Goal: Task Accomplishment & Management: Use online tool/utility

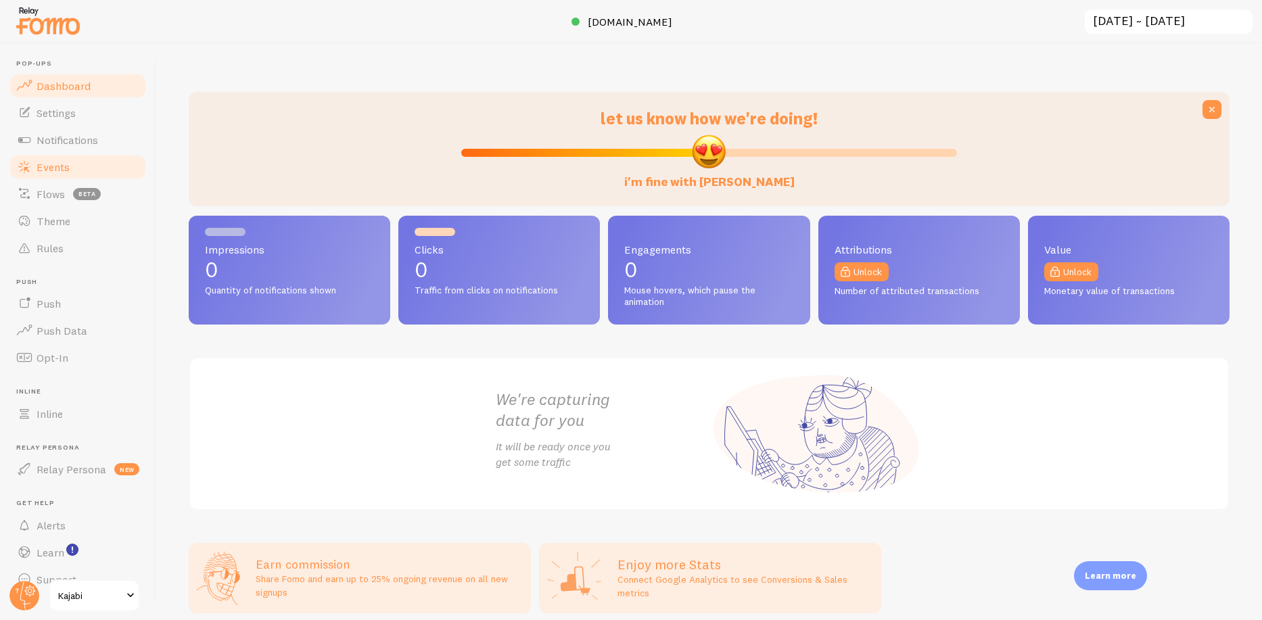
click at [60, 170] on span "Events" at bounding box center [53, 167] width 33 height 14
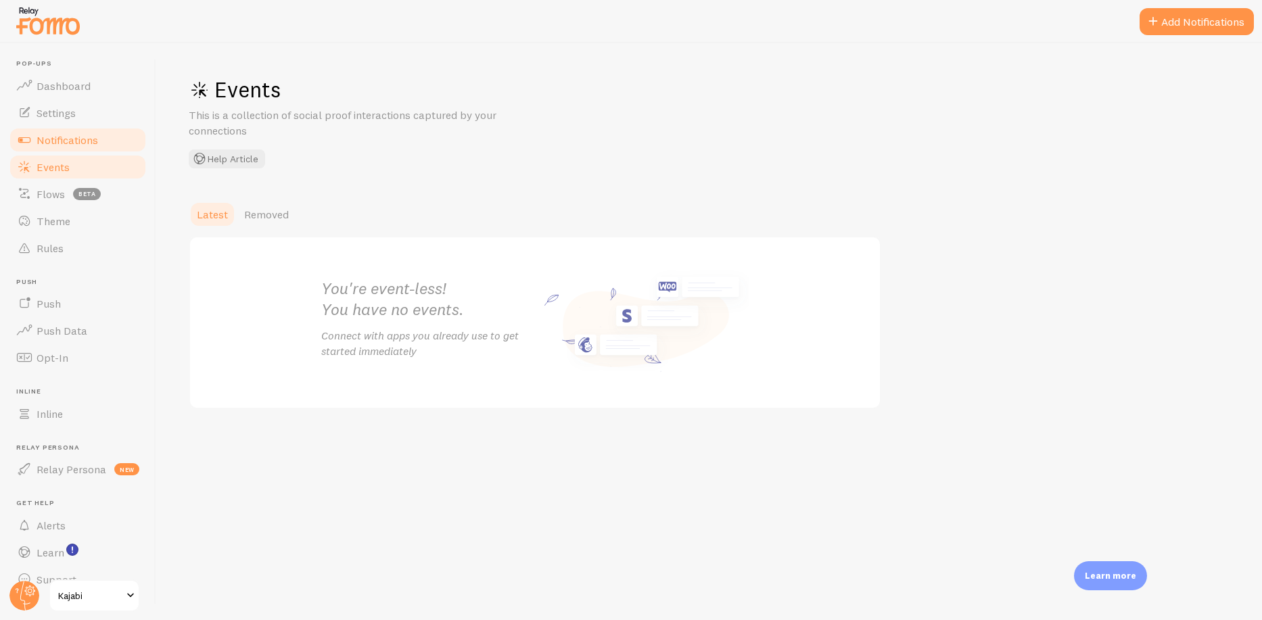
click at [86, 133] on span "Notifications" at bounding box center [68, 140] width 62 height 14
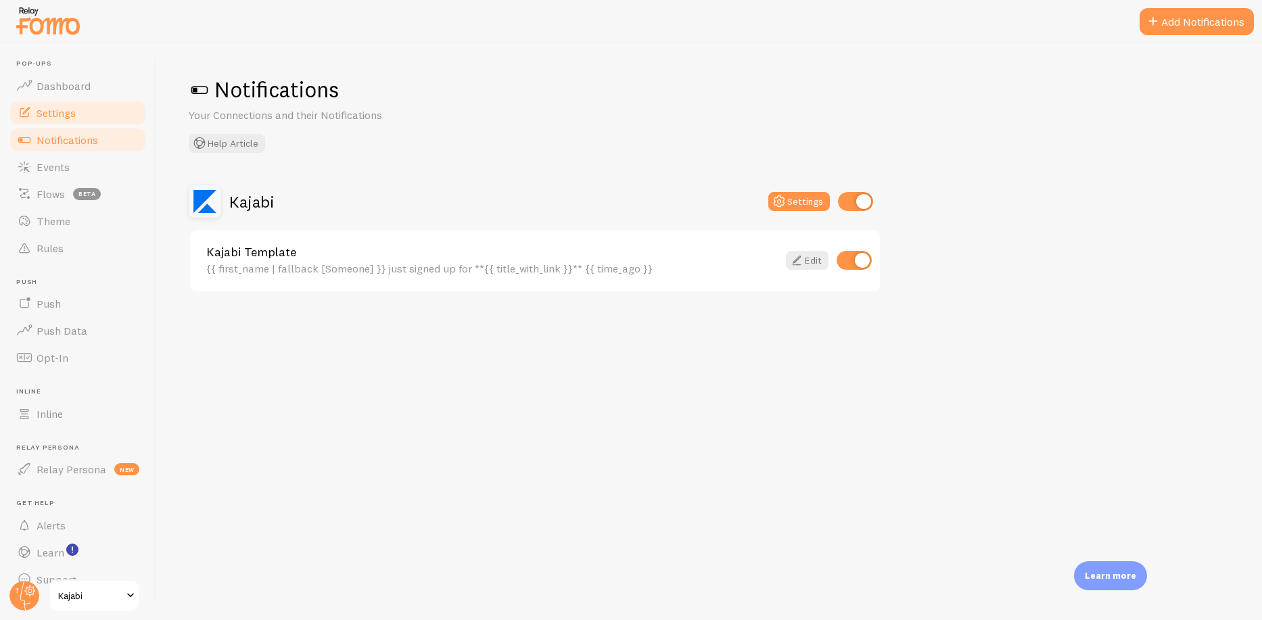
click at [83, 112] on link "Settings" at bounding box center [77, 112] width 139 height 27
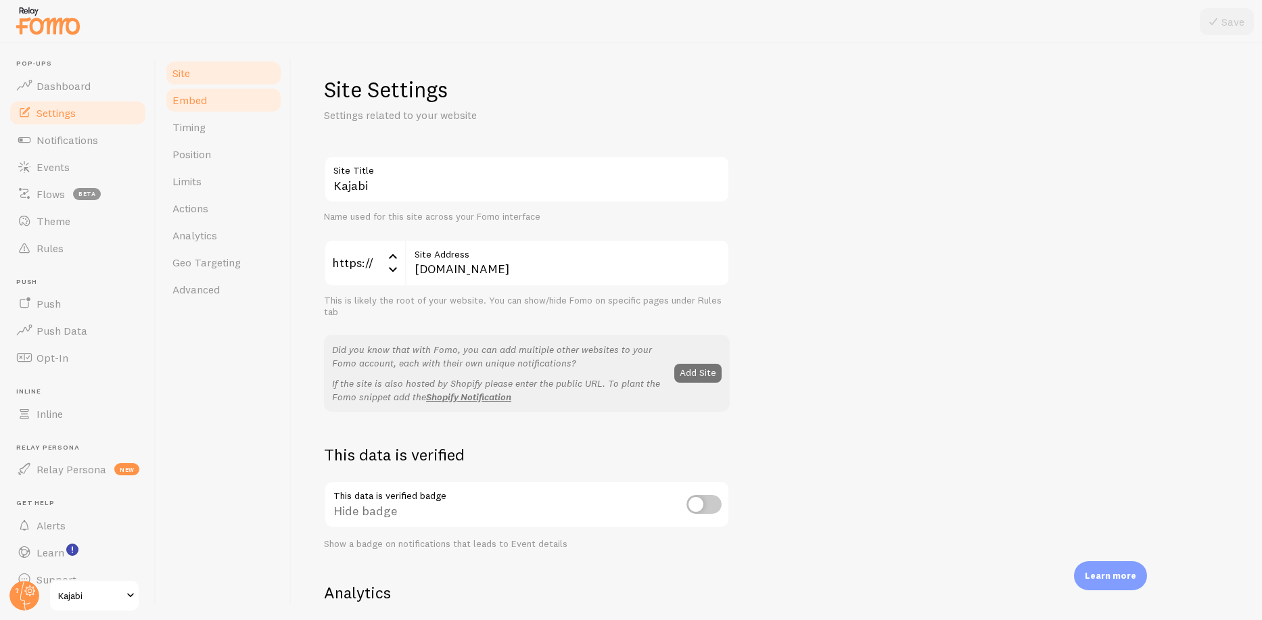
click at [198, 99] on span "Embed" at bounding box center [190, 100] width 35 height 14
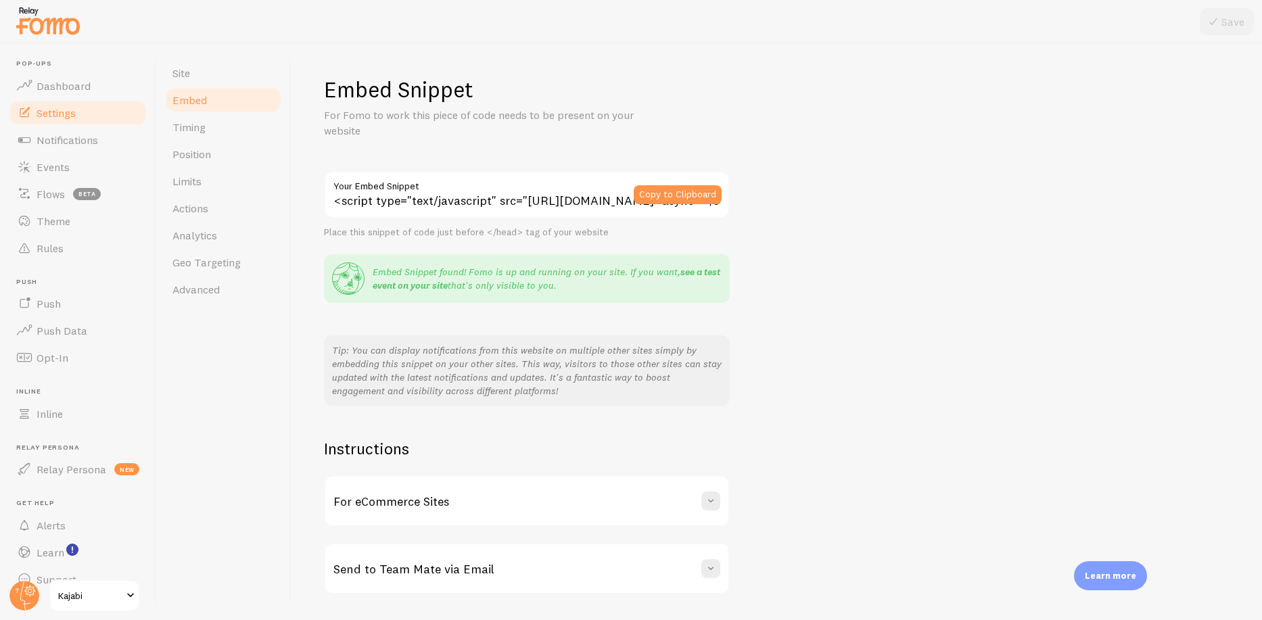
click at [405, 283] on link "see a test event on your site" at bounding box center [547, 279] width 348 height 26
click at [203, 175] on link "Limits" at bounding box center [223, 181] width 118 height 27
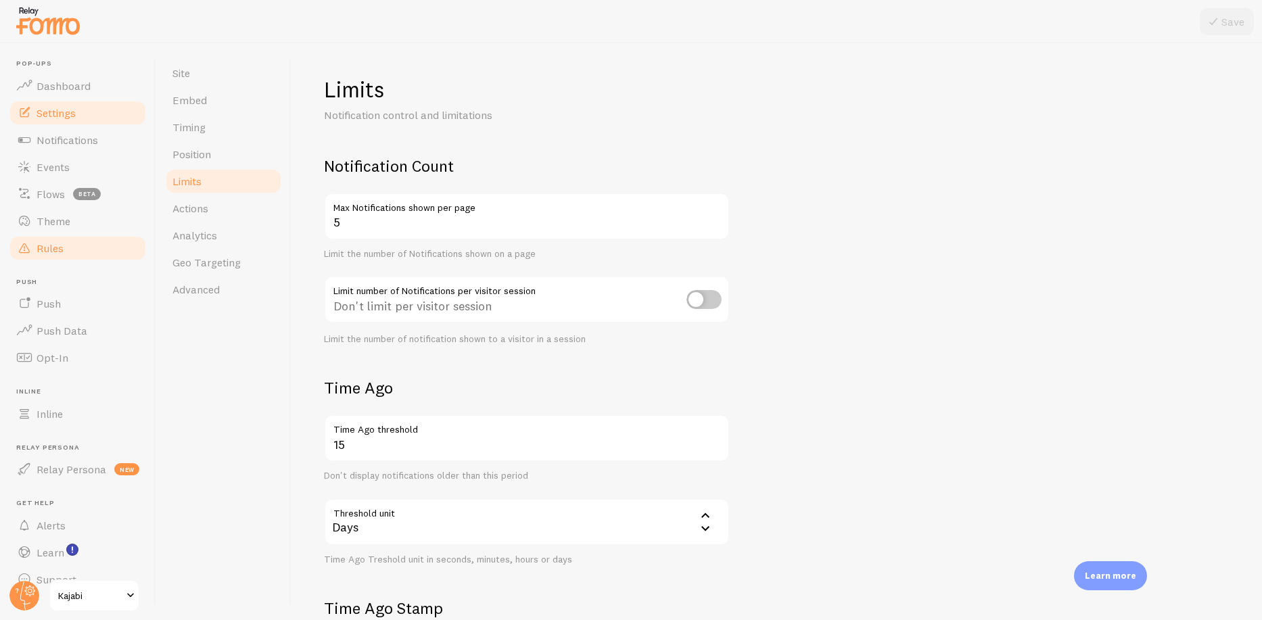
click at [52, 247] on span "Rules" at bounding box center [50, 249] width 27 height 14
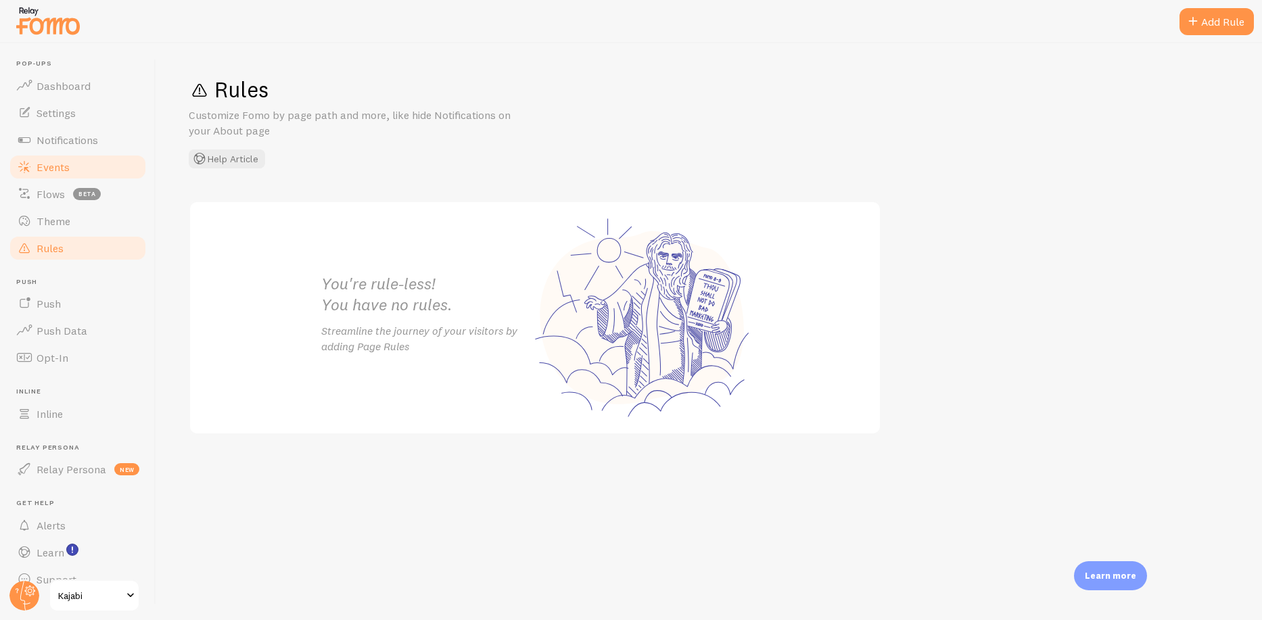
click at [66, 164] on span "Events" at bounding box center [53, 167] width 33 height 14
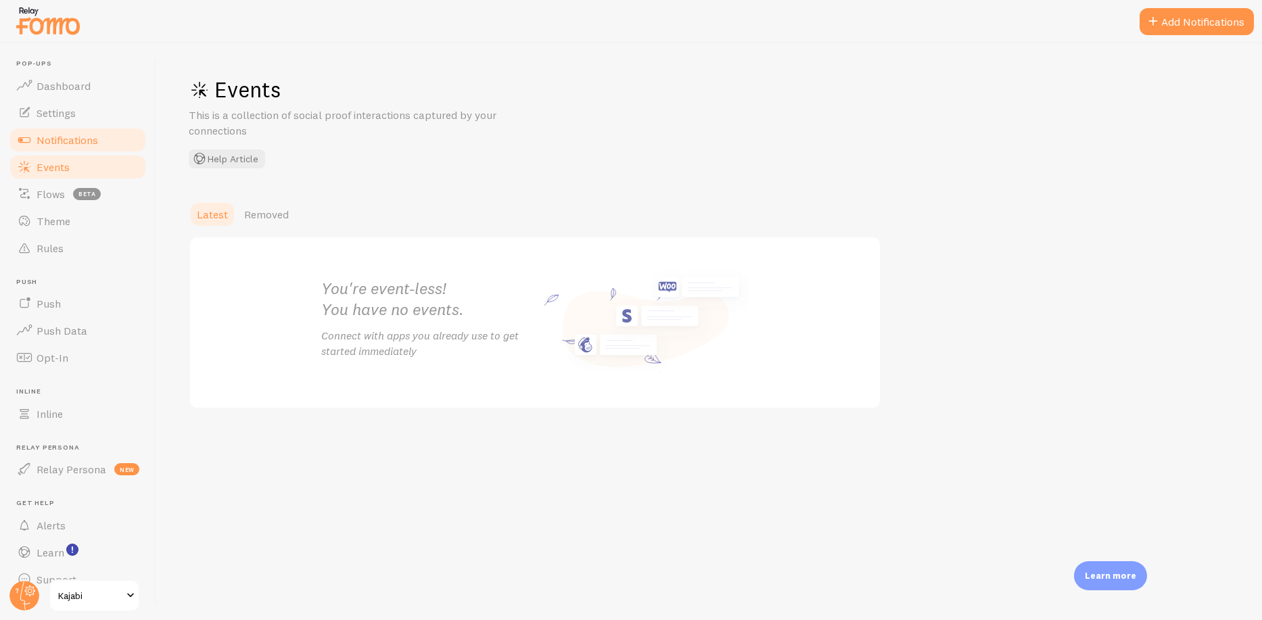
click at [76, 133] on span "Notifications" at bounding box center [68, 140] width 62 height 14
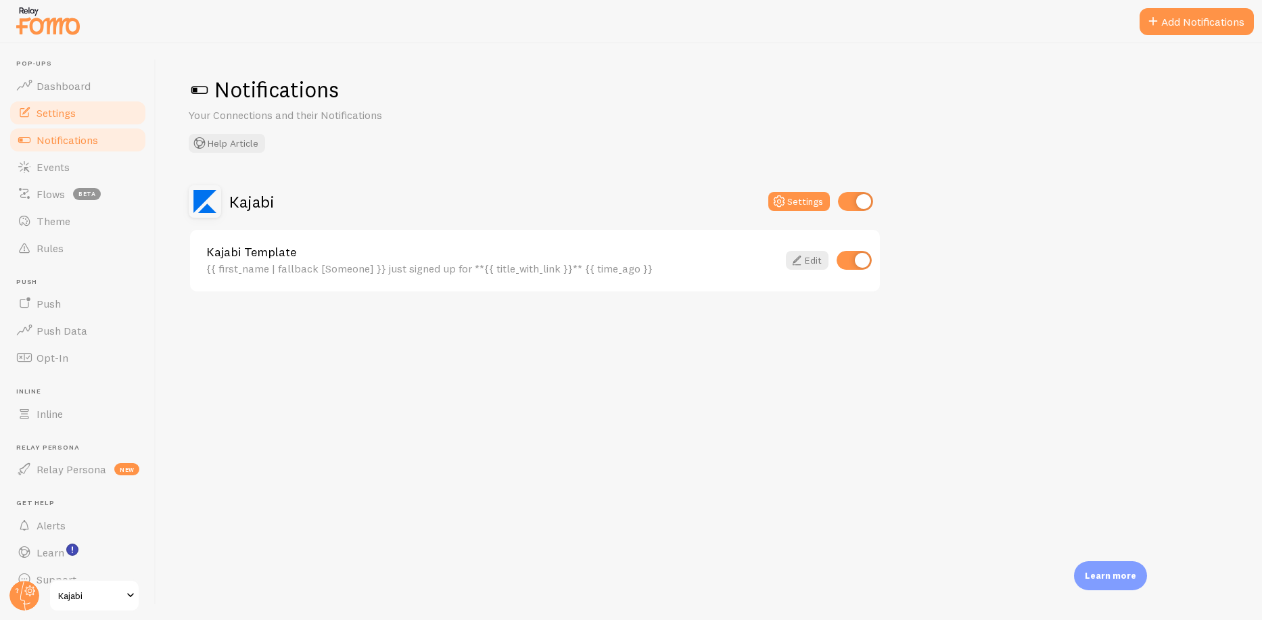
click at [73, 111] on span "Settings" at bounding box center [56, 113] width 39 height 14
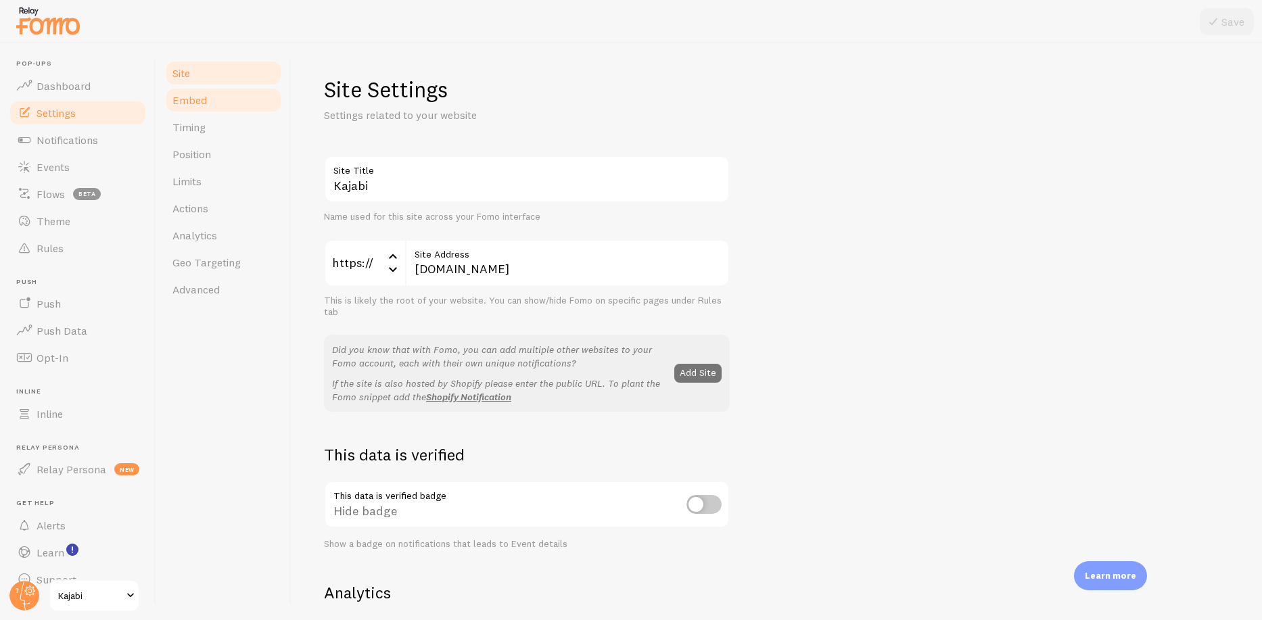
click at [213, 101] on link "Embed" at bounding box center [223, 100] width 118 height 27
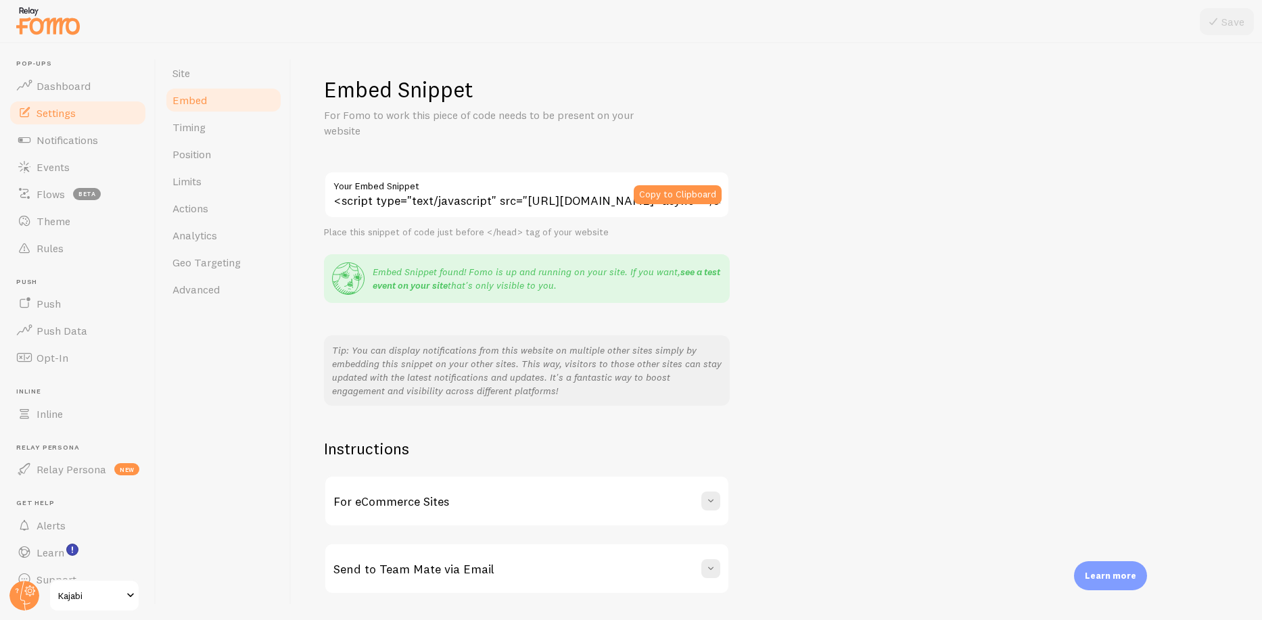
click at [398, 282] on link "see a test event on your site" at bounding box center [547, 279] width 348 height 26
click at [78, 136] on span "Notifications" at bounding box center [68, 140] width 62 height 14
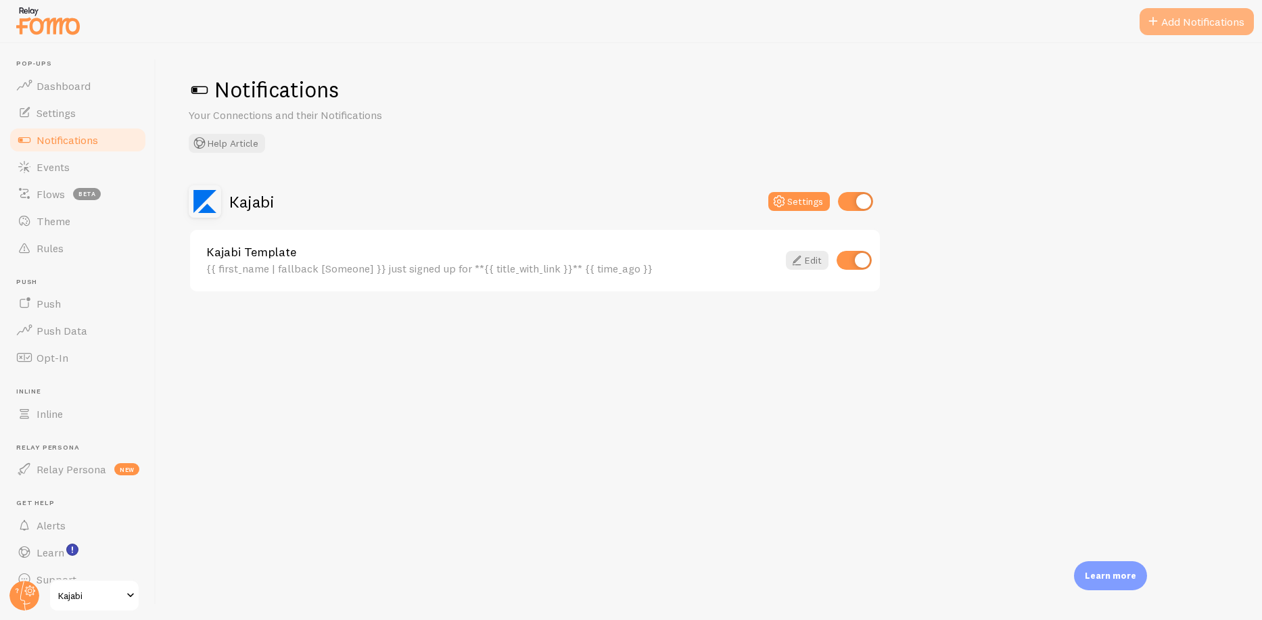
click at [1182, 13] on button "Add Notifications" at bounding box center [1197, 21] width 114 height 27
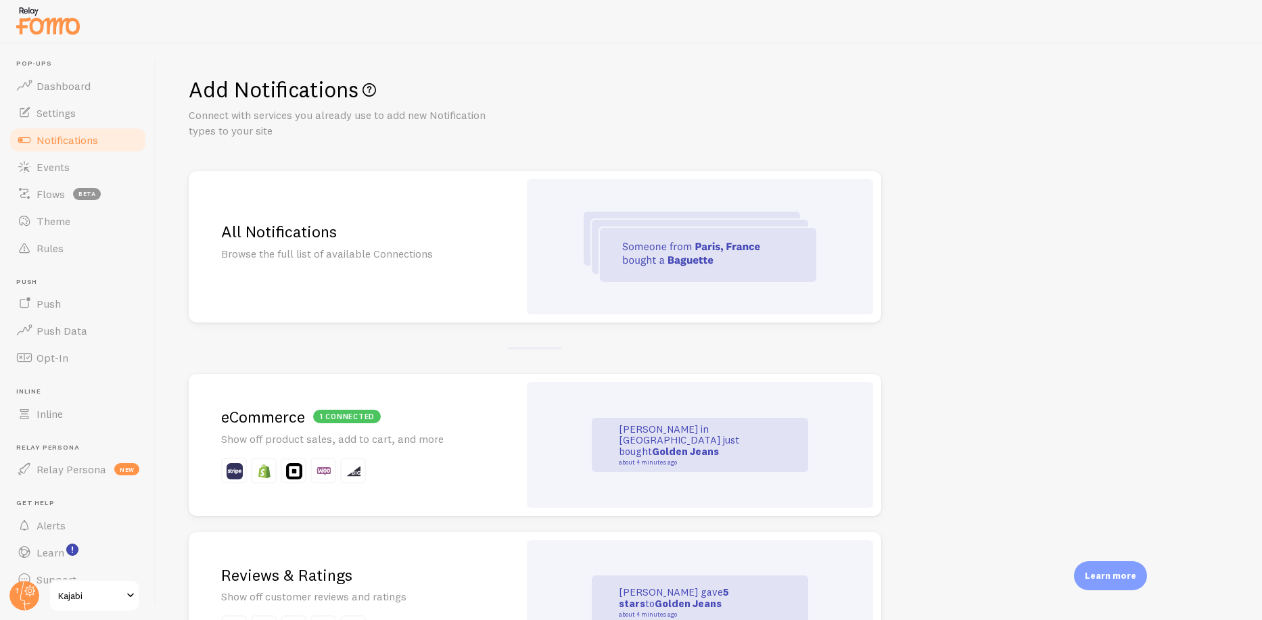
click at [258, 252] on p "Browse the full list of available Connections" at bounding box center [353, 254] width 265 height 16
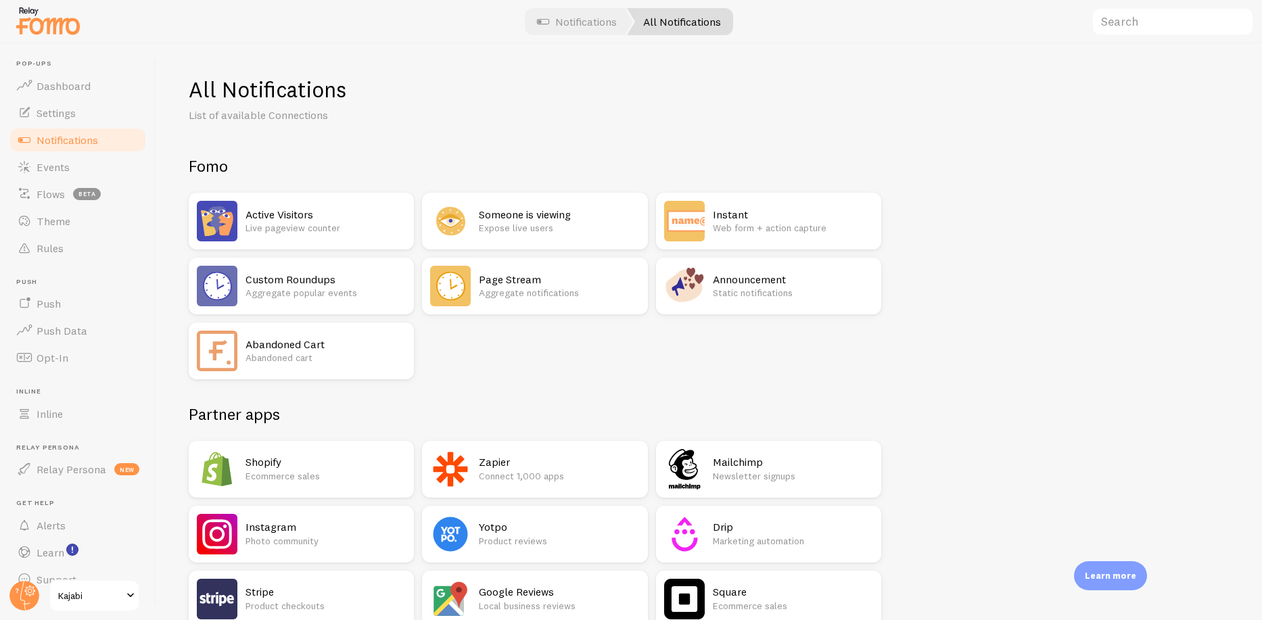
click at [526, 217] on h2 "Someone is viewing" at bounding box center [559, 215] width 160 height 14
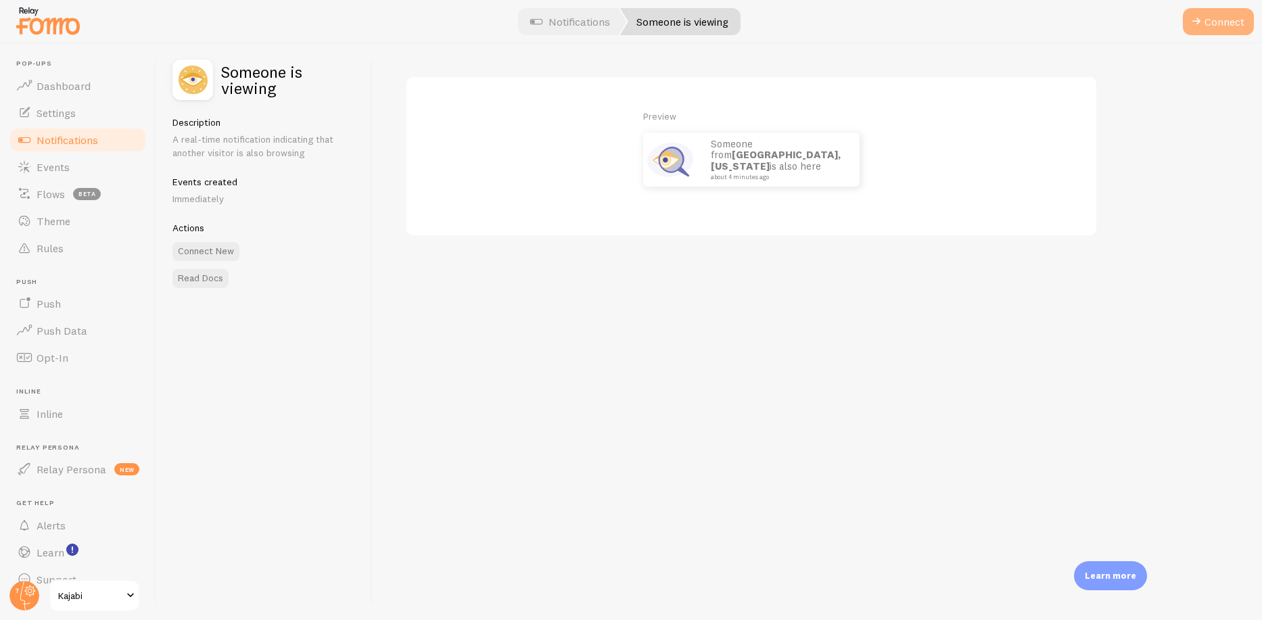
click at [1197, 19] on span at bounding box center [1197, 22] width 16 height 16
